Goal: Book appointment/travel/reservation

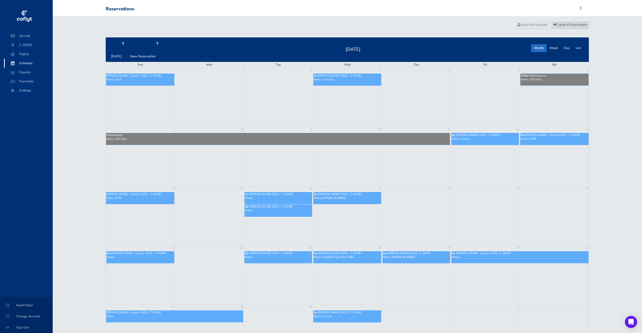
click at [562, 26] on span "Create A Reservation" at bounding box center [571, 24] width 34 height 5
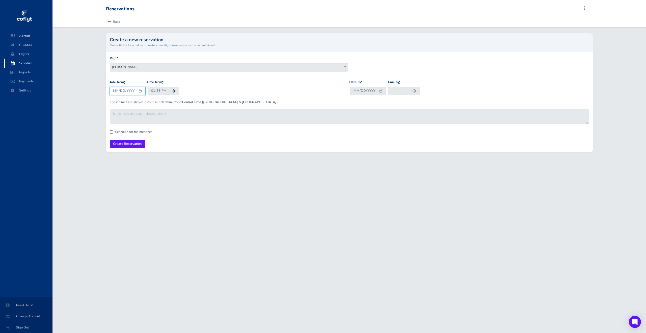
click at [127, 92] on input "[DATE]" at bounding box center [128, 91] width 36 height 8
click at [116, 91] on input "[DATE]" at bounding box center [128, 91] width 36 height 8
drag, startPoint x: 137, startPoint y: 88, endPoint x: 140, endPoint y: 91, distance: 3.6
click at [139, 91] on input "[DATE]" at bounding box center [128, 91] width 36 height 8
click at [140, 91] on input "[DATE]" at bounding box center [128, 91] width 36 height 8
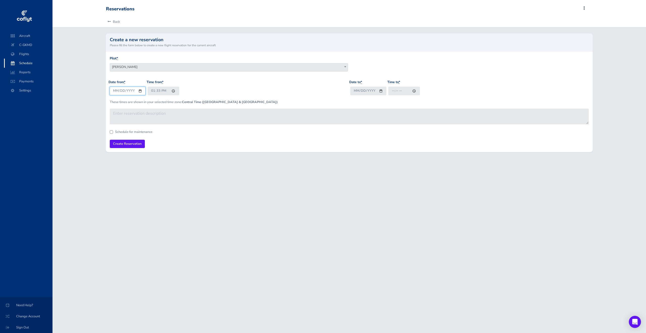
type input "[DATE]"
click at [153, 93] on input "13:33" at bounding box center [164, 91] width 32 height 8
type input "08:00"
click at [355, 90] on input "Date to *" at bounding box center [368, 91] width 36 height 8
type input "[DATE]"
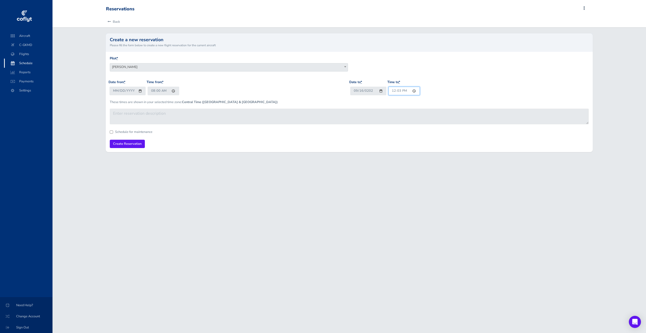
type input "12:30"
drag, startPoint x: 246, startPoint y: 219, endPoint x: 193, endPoint y: 143, distance: 92.8
click at [242, 214] on div "Reservations Add Squawk Add Flight Add Reservation M Profile Settings Users Air…" at bounding box center [350, 166] width 594 height 333
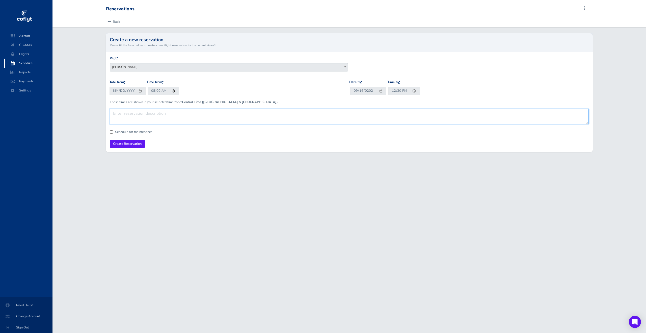
click at [160, 115] on textarea at bounding box center [349, 117] width 479 height 16
type textarea "N"
type textarea "P"
type textarea "N"
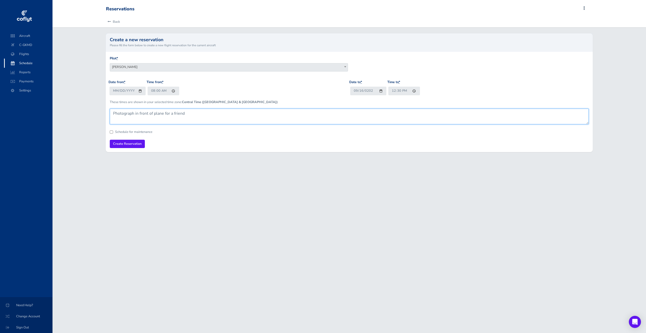
type textarea "Photograph in front of plane for a friend"
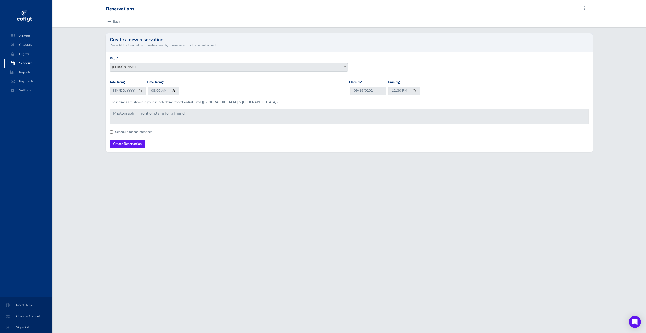
click at [129, 155] on div "Back Create a new reservation Please fill the form below to create a new flight…" at bounding box center [350, 87] width 594 height 142
click at [131, 141] on input "Create Reservation" at bounding box center [127, 144] width 35 height 8
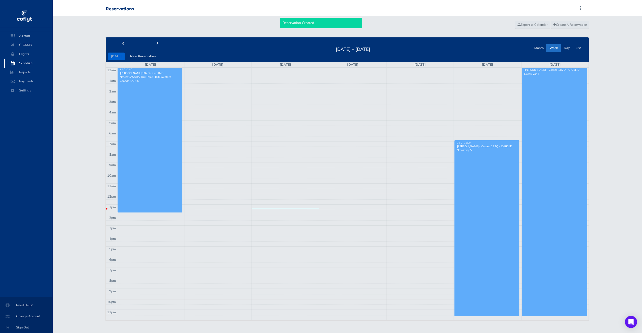
click at [541, 52] on div "Month Week Day List" at bounding box center [557, 49] width 53 height 13
click at [541, 50] on button "Month" at bounding box center [538, 48] width 15 height 8
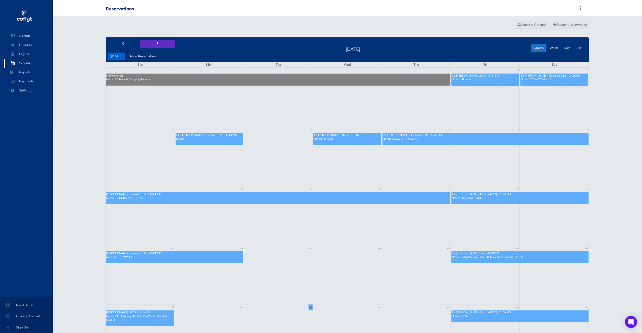
click at [158, 47] on button "next" at bounding box center [157, 44] width 35 height 8
